Goal: Check status: Check status

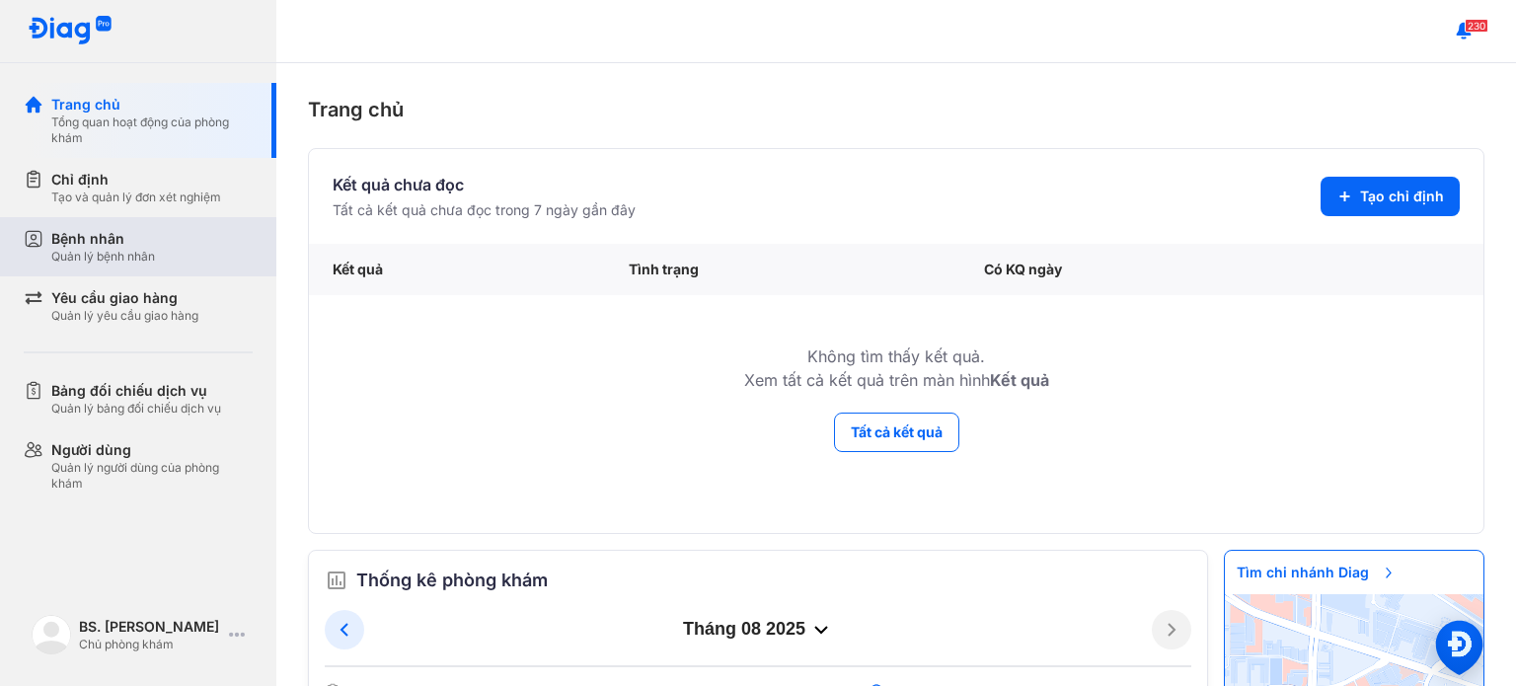
click at [215, 247] on div "Bệnh nhân Quản lý bệnh nhân" at bounding box center [151, 247] width 201 height 36
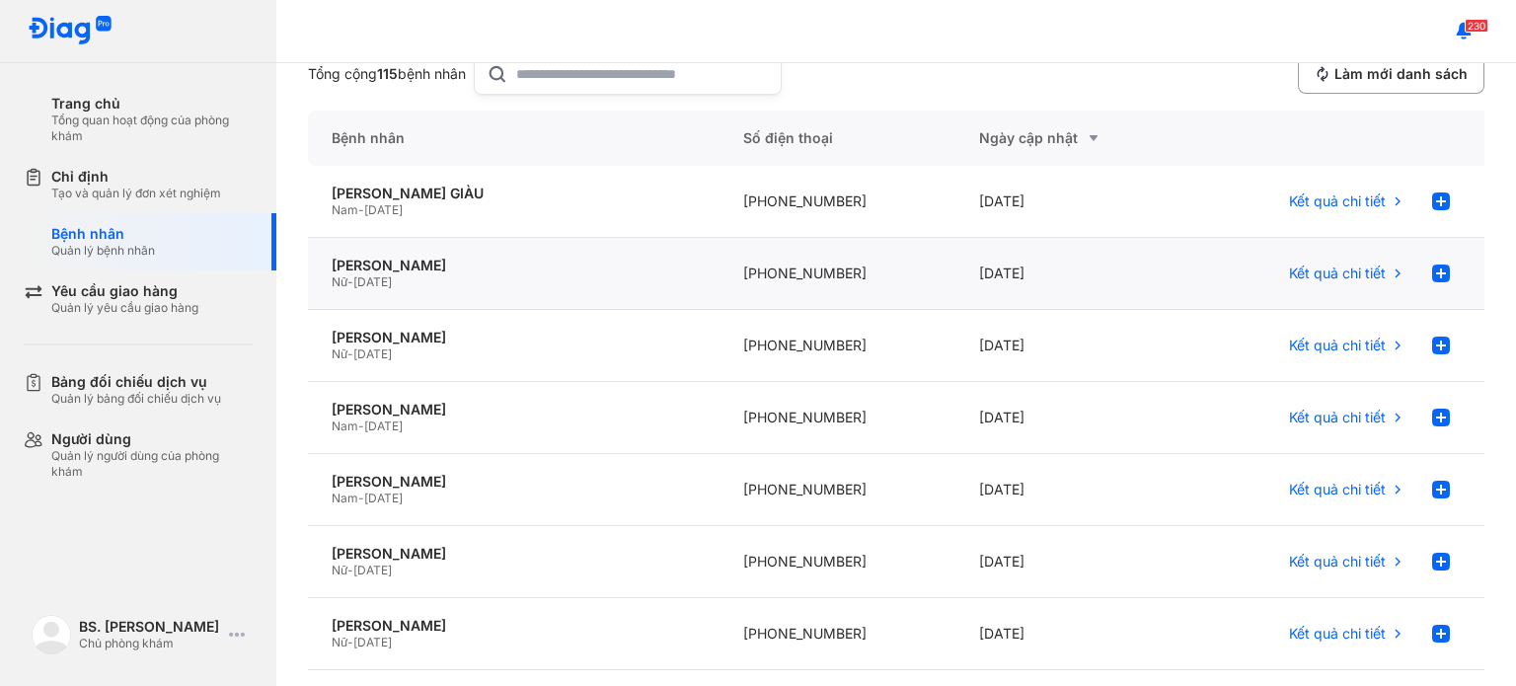
scroll to position [197, 0]
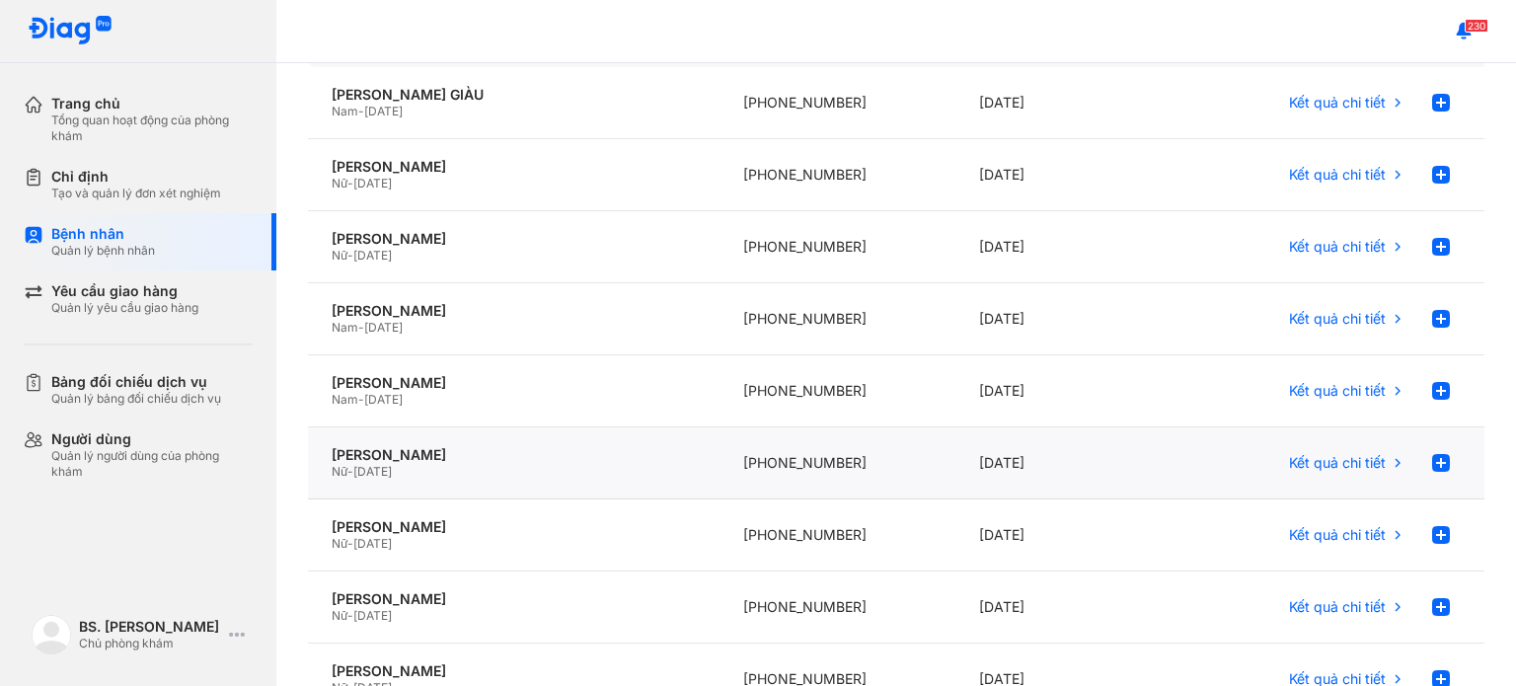
click at [1167, 461] on div "[DATE]" at bounding box center [1072, 463] width 235 height 72
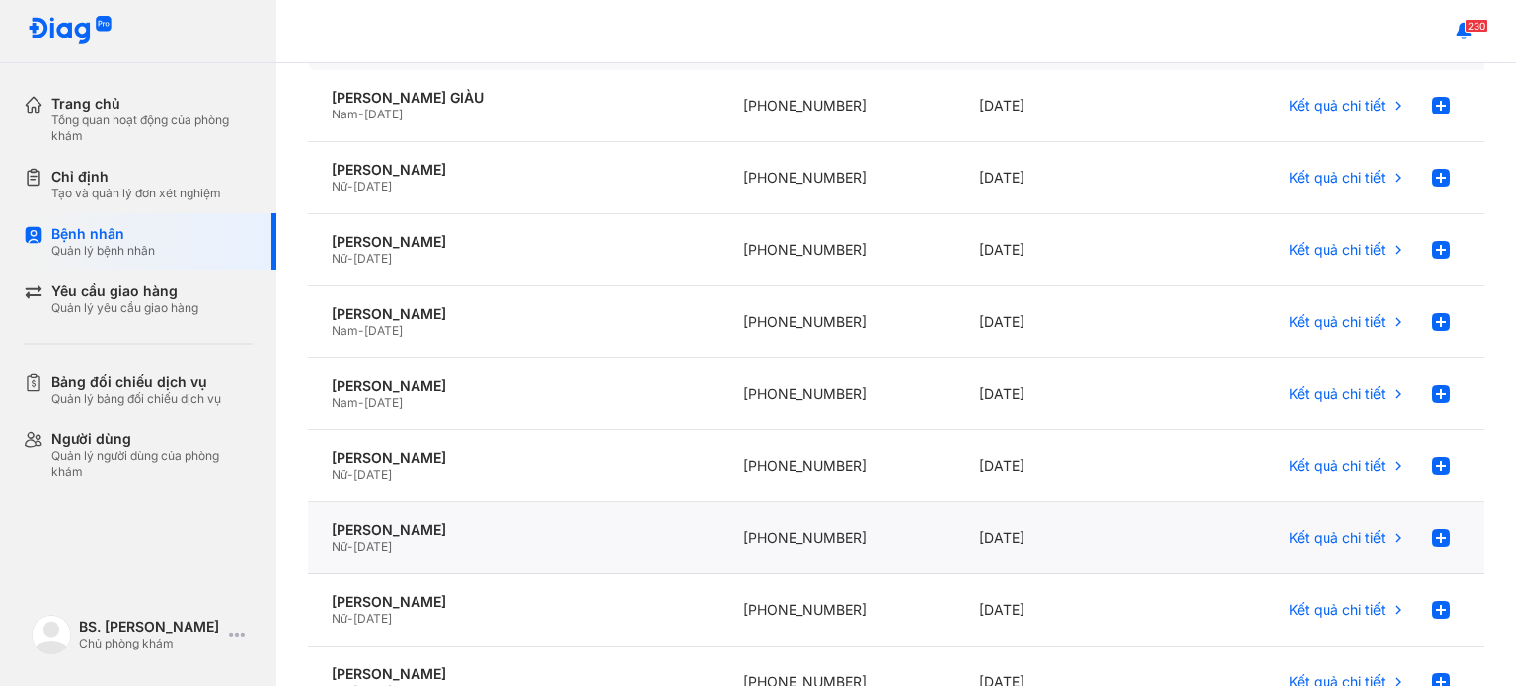
scroll to position [197, 0]
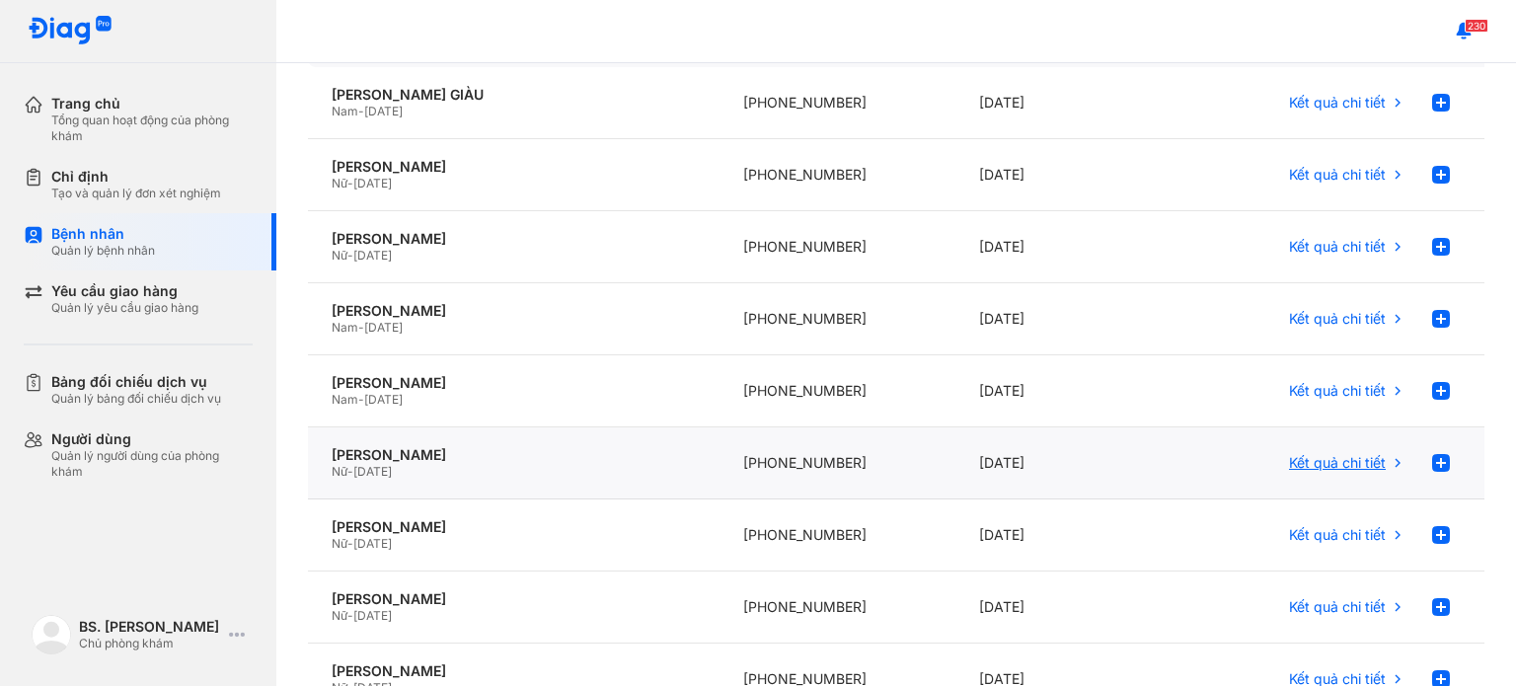
click at [1309, 461] on span "Kết quả chi tiết" at bounding box center [1337, 463] width 97 height 18
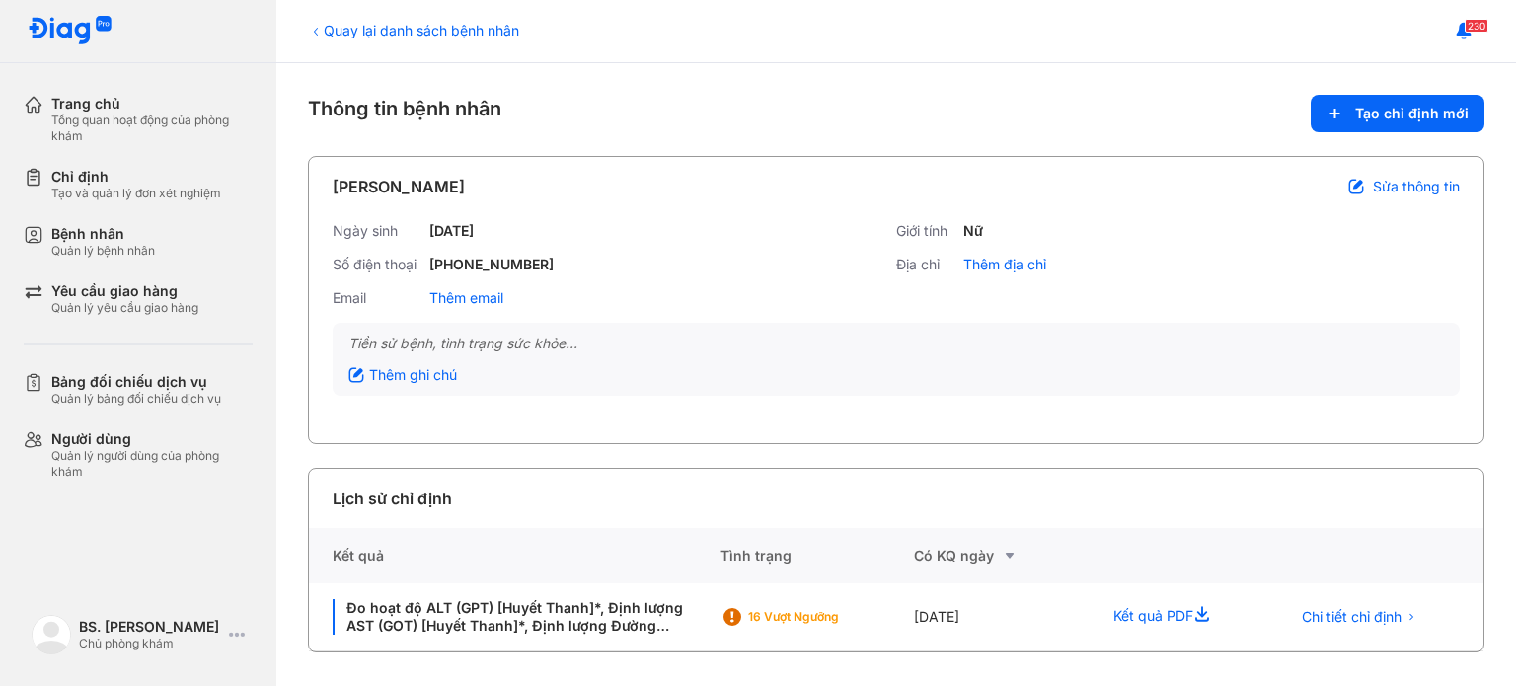
click at [1020, 492] on div "Lịch sử chỉ định" at bounding box center [896, 498] width 1174 height 59
